Goal: Task Accomplishment & Management: Use online tool/utility

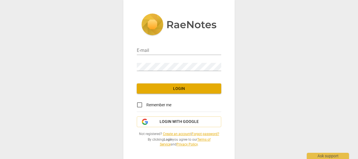
click at [265, 80] on div "E-mail Password Login Remember me Login with Google Not registered? Create an a…" at bounding box center [179, 79] width 358 height 159
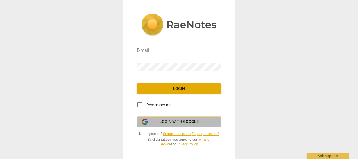
click at [177, 121] on span "Login with Google" at bounding box center [179, 122] width 39 height 6
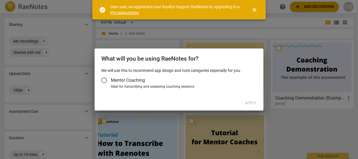
click at [107, 79] on input "Mentor Coaching" at bounding box center [104, 81] width 14 height 14
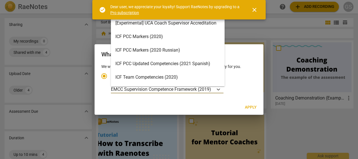
click at [217, 89] on icon "Account type" at bounding box center [219, 89] width 6 height 6
click at [0, 0] on input "Ideal for transcribing and assessing coaching sessions 15 results available. Us…" at bounding box center [0, 0] width 0 height 0
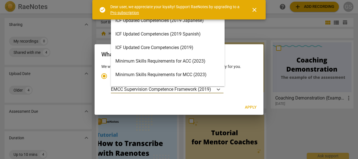
scroll to position [69, 0]
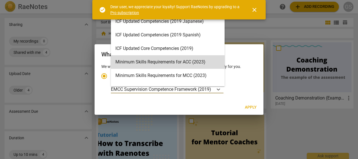
click at [148, 63] on div "Minimum Skills Requirements for ACC (2023)" at bounding box center [168, 62] width 114 height 14
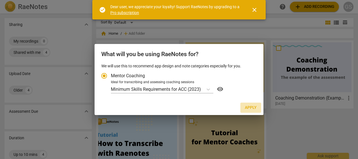
click at [250, 108] on span "Apply" at bounding box center [251, 108] width 12 height 6
radio input "false"
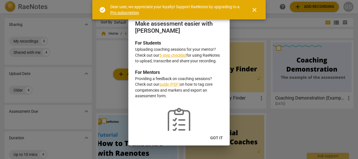
click at [147, 56] on p "Uploading coaching sessions for your mentor? Check out our 5-step checklist for…" at bounding box center [179, 54] width 88 height 17
click at [214, 138] on span "Got it" at bounding box center [216, 138] width 13 height 6
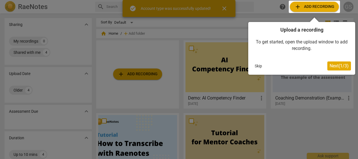
click at [334, 65] on span "Next ( 1 / 3 )" at bounding box center [339, 65] width 19 height 5
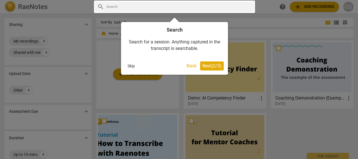
click at [212, 66] on span "Next ( 2 / 3 )" at bounding box center [212, 65] width 19 height 5
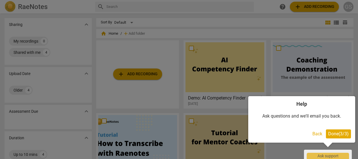
click at [339, 133] on span "Done ( 3 / 3 )" at bounding box center [338, 133] width 21 height 5
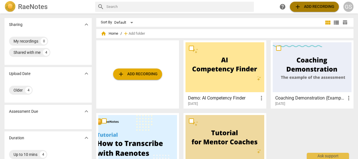
click at [301, 6] on span "add" at bounding box center [298, 6] width 7 height 7
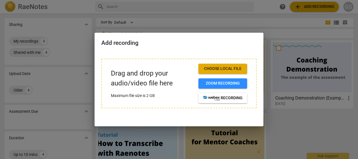
click at [206, 69] on span "Choose local file" at bounding box center [223, 69] width 40 height 6
click at [207, 68] on span "Choose local file" at bounding box center [223, 69] width 40 height 6
click at [163, 98] on p "Maximum file size is 2 GB" at bounding box center [152, 96] width 83 height 6
